Goal: Information Seeking & Learning: Learn about a topic

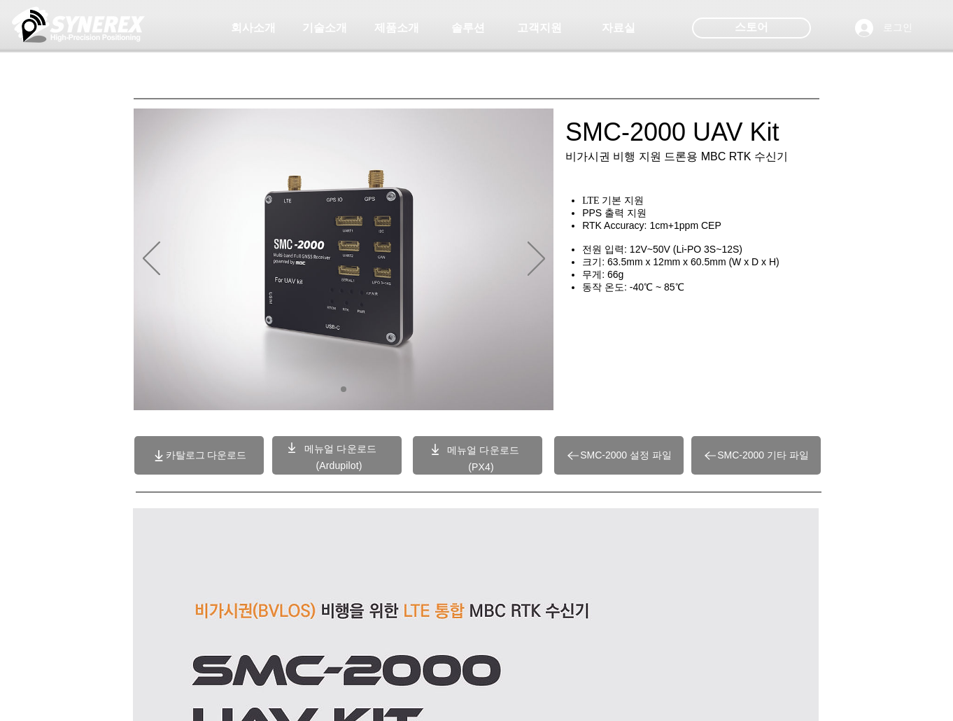
click at [799, 162] on div at bounding box center [476, 103] width 953 height 207
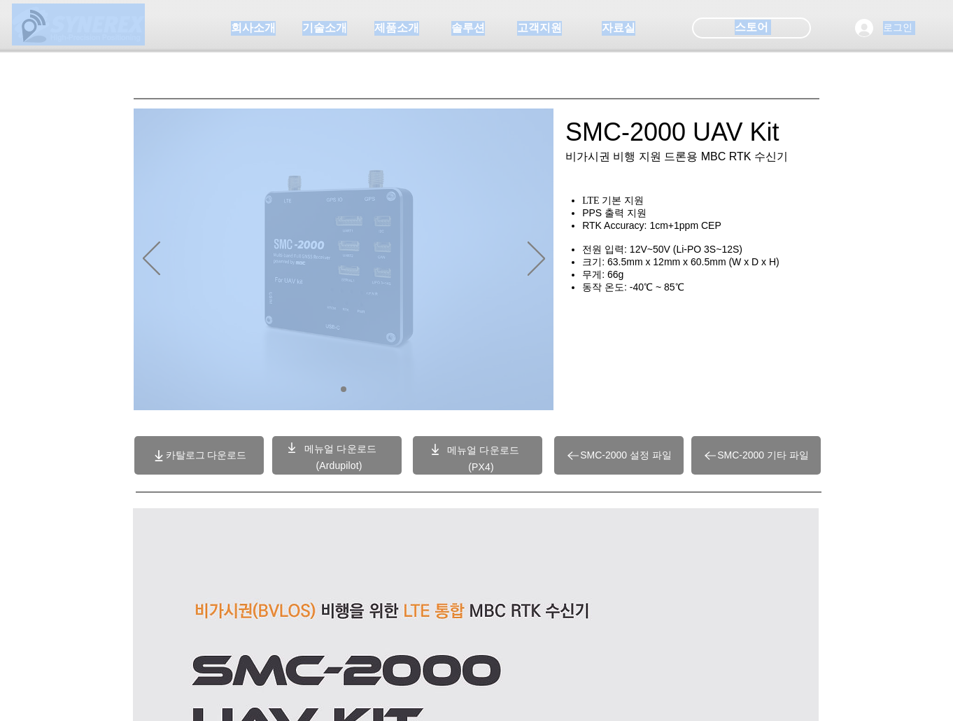
drag, startPoint x: 744, startPoint y: 304, endPoint x: 636, endPoint y: 174, distance: 168.5
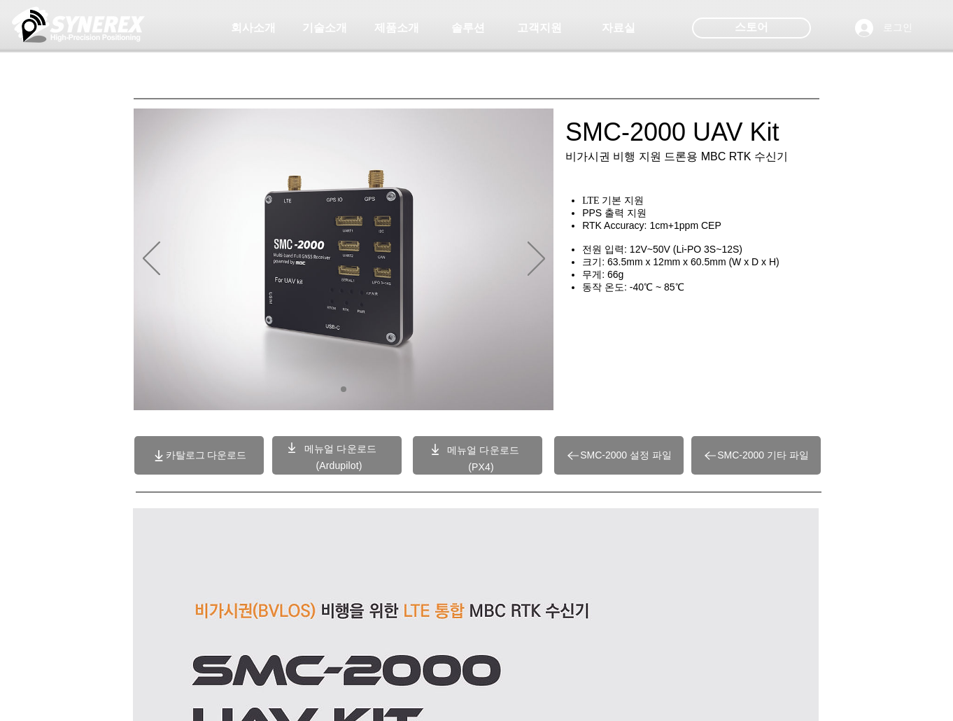
click at [661, 244] on h4 "​ ​" at bounding box center [696, 238] width 263 height 12
click at [653, 230] on span "RTK Accuracy: 1cm+1ppm CEP" at bounding box center [651, 225] width 139 height 11
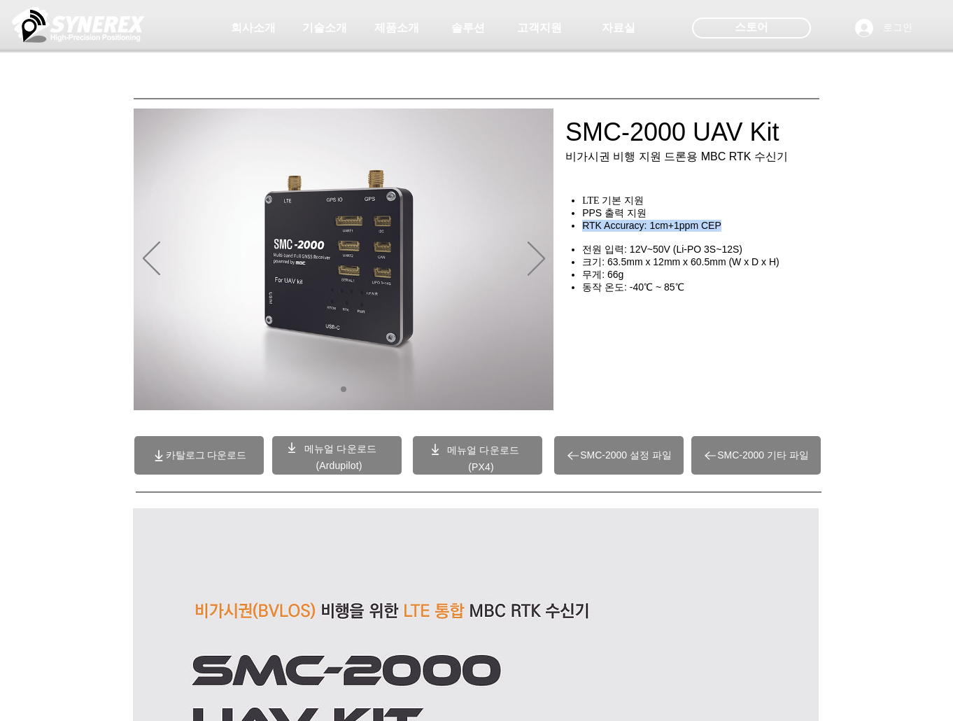
click at [653, 230] on span "RTK Accuracy: 1cm+1ppm CEP" at bounding box center [651, 225] width 139 height 11
click at [680, 209] on div "초고정밀 위치정보 솔루션 Broadcast RTK #comp-kyq9tmhv svg [data-color="1"] {fill: #000000;…" at bounding box center [476, 107] width 953 height 214
